Goal: Use online tool/utility: Utilize a website feature to perform a specific function

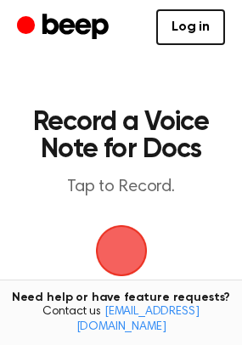
click at [132, 222] on span "button" at bounding box center [121, 251] width 58 height 58
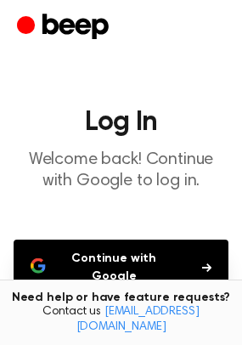
click at [132, 239] on button "Continue with Google" at bounding box center [121, 267] width 215 height 56
click at [88, 239] on button "Continue with Google" at bounding box center [121, 267] width 215 height 56
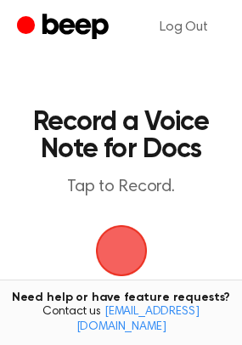
click at [117, 223] on span "button" at bounding box center [120, 250] width 55 height 55
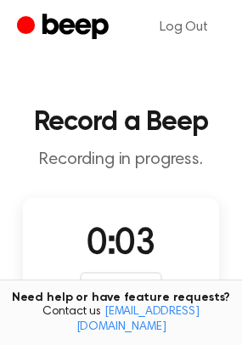
click at [153, 311] on button "Save" at bounding box center [162, 345] width 68 height 68
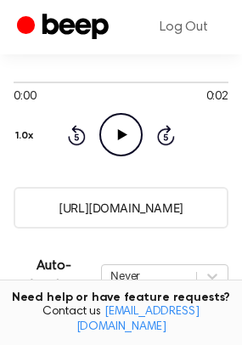
scroll to position [189, 0]
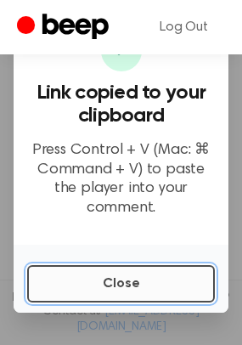
click at [121, 265] on button "Close" at bounding box center [121, 283] width 188 height 37
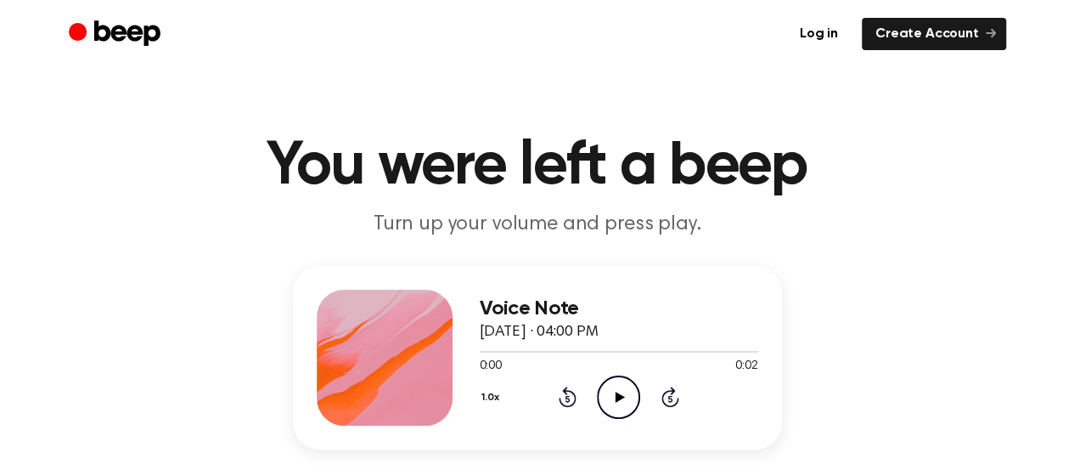
click at [599, 375] on icon "Play Audio" at bounding box center [618, 396] width 43 height 43
click at [599, 375] on icon "Pause Audio" at bounding box center [618, 396] width 43 height 43
